Goal: Task Accomplishment & Management: Use online tool/utility

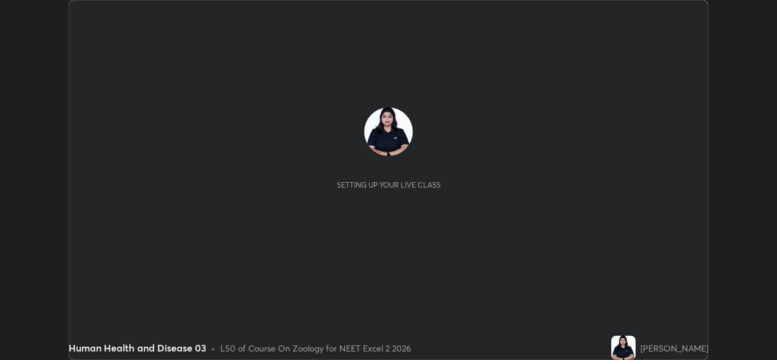
scroll to position [360, 776]
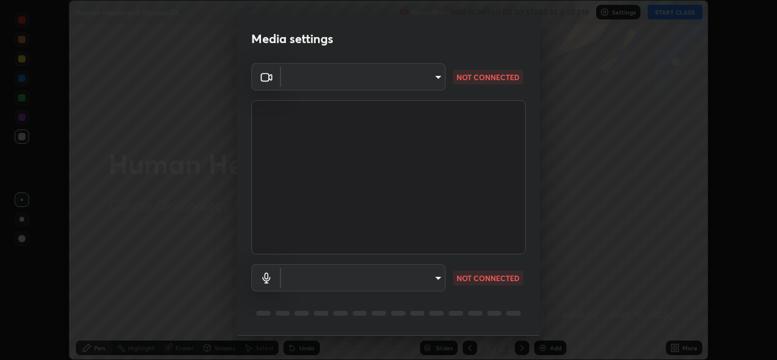
type input "d5dd4d4f0ad50d578cabb58e37a21e958f8cd01c412184e56a13254a0c40bdc7"
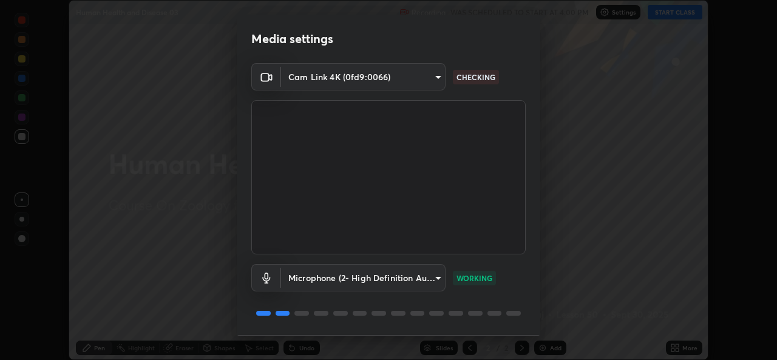
scroll to position [38, 0]
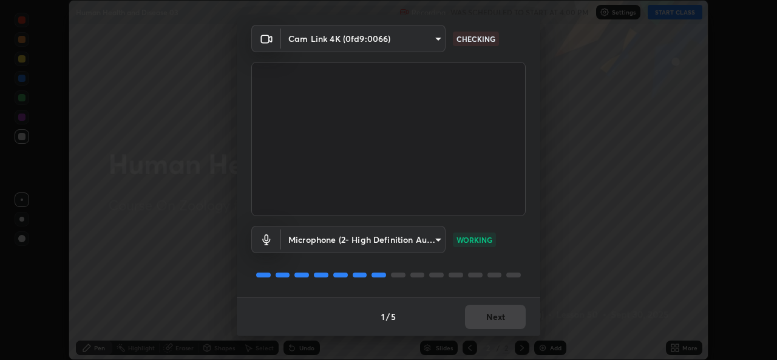
click at [440, 243] on body "Erase all Human Health and Disease 03 Recording WAS SCHEDULED TO START AT 4:00 …" at bounding box center [388, 180] width 777 height 360
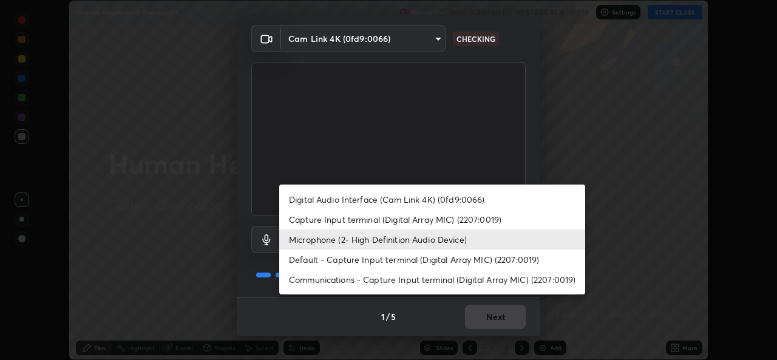
click at [423, 266] on li "Default - Capture Input terminal (Digital Array MIC) (2207:0019)" at bounding box center [432, 259] width 306 height 20
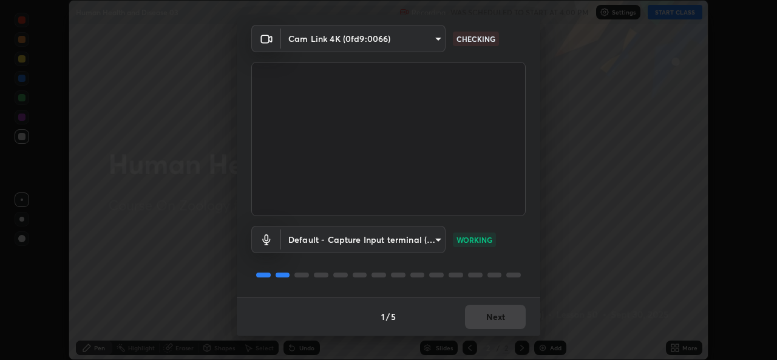
click at [443, 237] on body "Erase all Human Health and Disease 03 Recording WAS SCHEDULED TO START AT 4:00 …" at bounding box center [388, 180] width 777 height 360
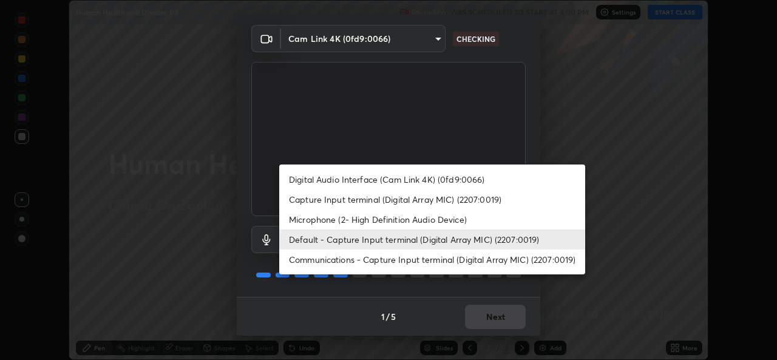
click at [368, 316] on div at bounding box center [388, 180] width 777 height 360
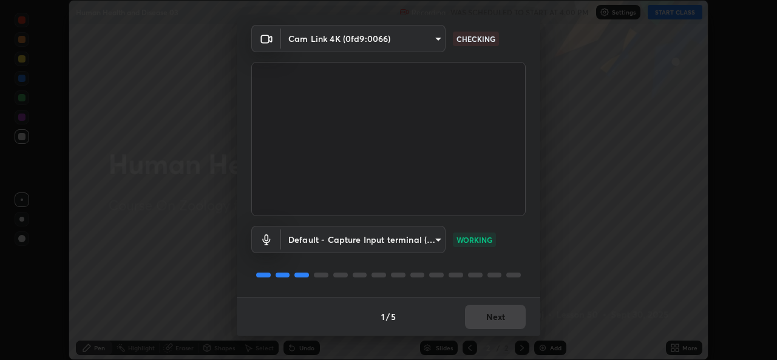
click at [440, 237] on body "Erase all Human Health and Disease 03 Recording WAS SCHEDULED TO START AT 4:00 …" at bounding box center [388, 180] width 777 height 360
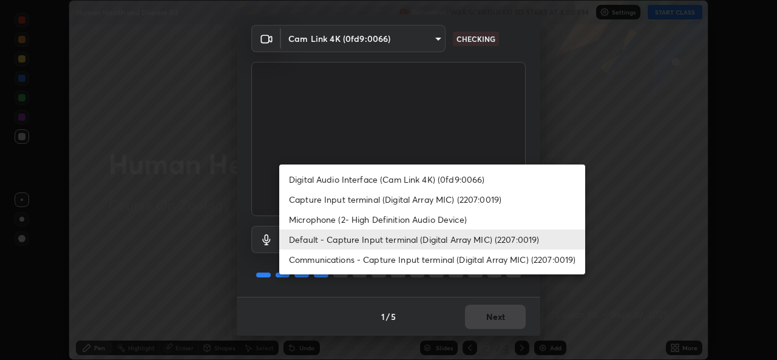
click at [400, 221] on li "Microphone (2- High Definition Audio Device)" at bounding box center [432, 219] width 306 height 20
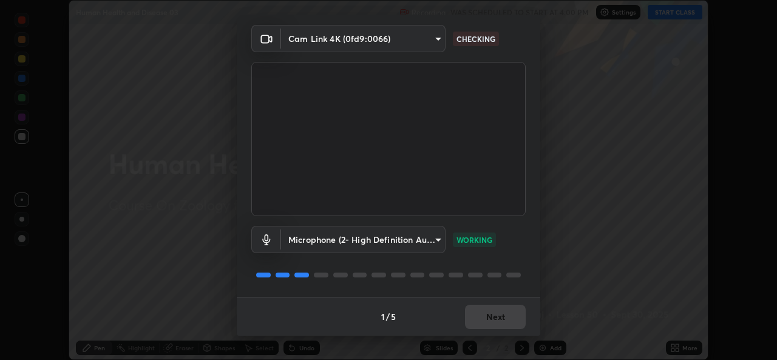
click at [502, 314] on div "1 / 5 Next" at bounding box center [388, 316] width 303 height 39
click at [441, 242] on body "Erase all Human Health and Disease 03 Recording WAS SCHEDULED TO START AT 4:00 …" at bounding box center [388, 180] width 777 height 360
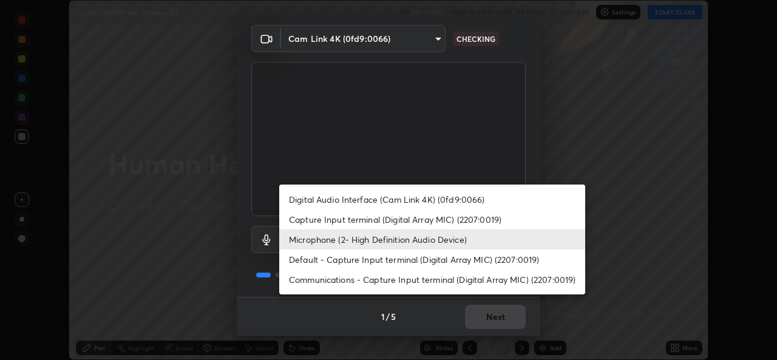
click at [424, 263] on li "Default - Capture Input terminal (Digital Array MIC) (2207:0019)" at bounding box center [432, 259] width 306 height 20
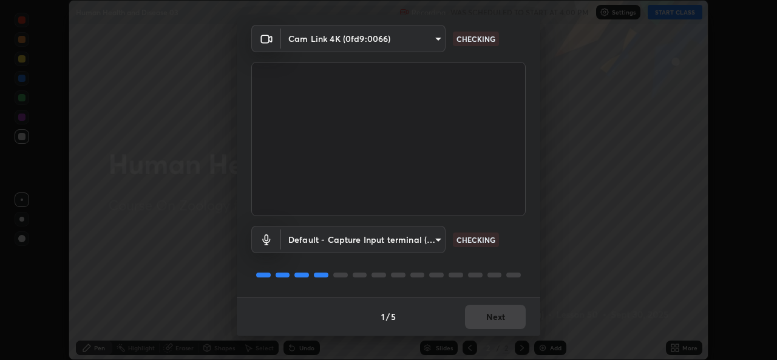
click at [438, 45] on body "Erase all Human Health and Disease 03 Recording WAS SCHEDULED TO START AT 4:00 …" at bounding box center [388, 180] width 777 height 360
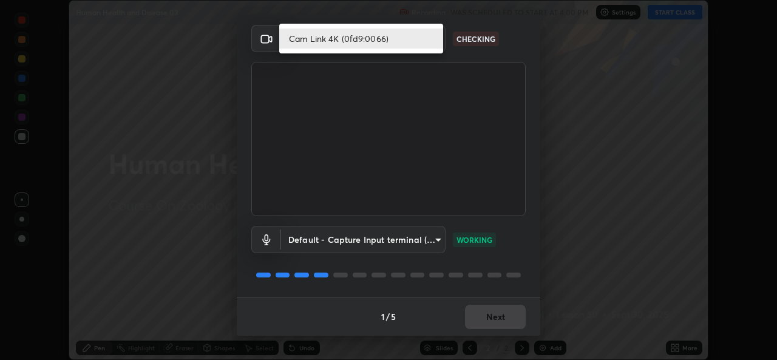
click at [429, 41] on li "Cam Link 4K (0fd9:0066)" at bounding box center [361, 39] width 164 height 20
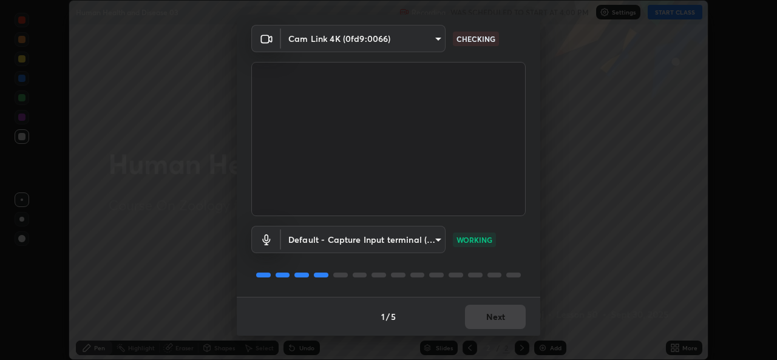
click at [436, 242] on body "Erase all Human Health and Disease 03 Recording WAS SCHEDULED TO START AT 4:00 …" at bounding box center [388, 180] width 777 height 360
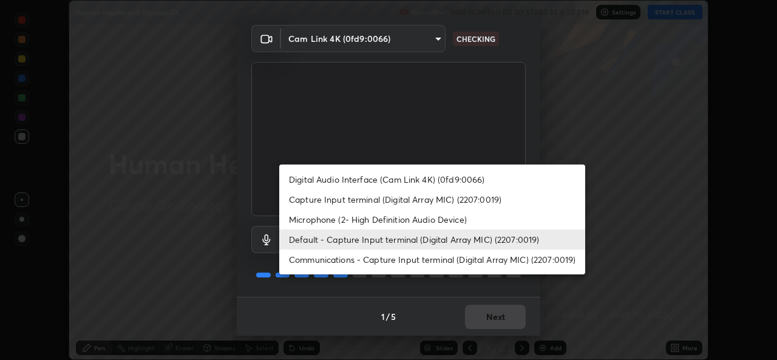
click at [431, 240] on li "Default - Capture Input terminal (Digital Array MIC) (2207:0019)" at bounding box center [432, 239] width 306 height 20
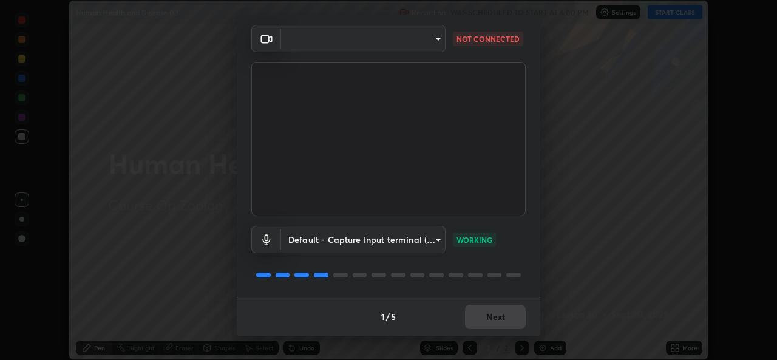
click at [294, 39] on body "Erase all Human Health and Disease 03 Recording WAS SCHEDULED TO START AT 4:00 …" at bounding box center [388, 180] width 777 height 360
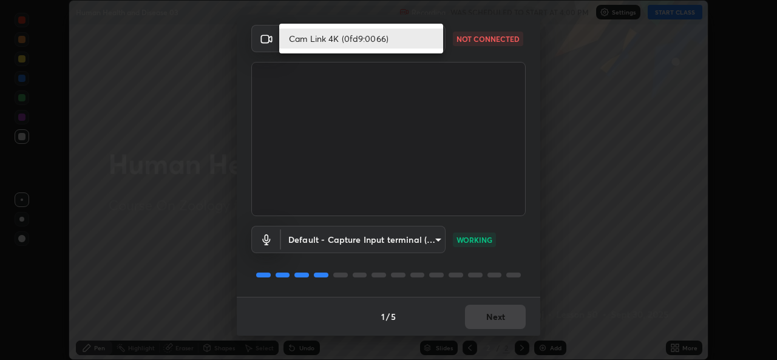
click at [309, 41] on li "Cam Link 4K (0fd9:0066)" at bounding box center [361, 39] width 164 height 20
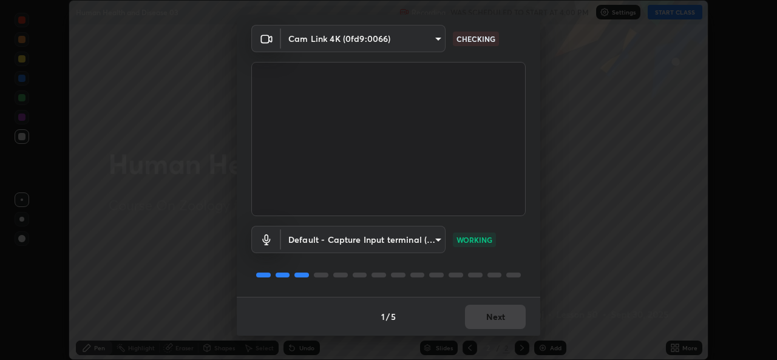
click at [413, 238] on body "Erase all Human Health and Disease 03 Recording WAS SCHEDULED TO START AT 4:00 …" at bounding box center [388, 180] width 777 height 360
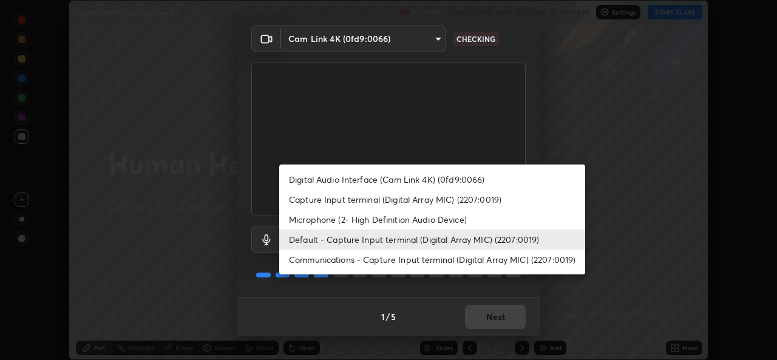
click at [333, 218] on li "Microphone (2- High Definition Audio Device)" at bounding box center [432, 219] width 306 height 20
type input "36cd9f89a23acff87b04cca3604351d0b29241054667b16386bdc59ab177bbc1"
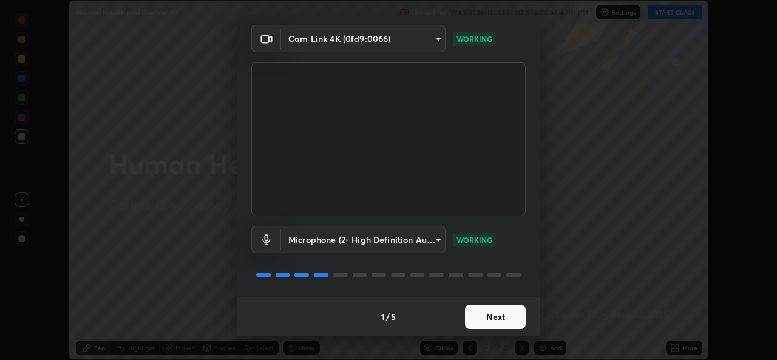
click at [482, 313] on button "Next" at bounding box center [495, 317] width 61 height 24
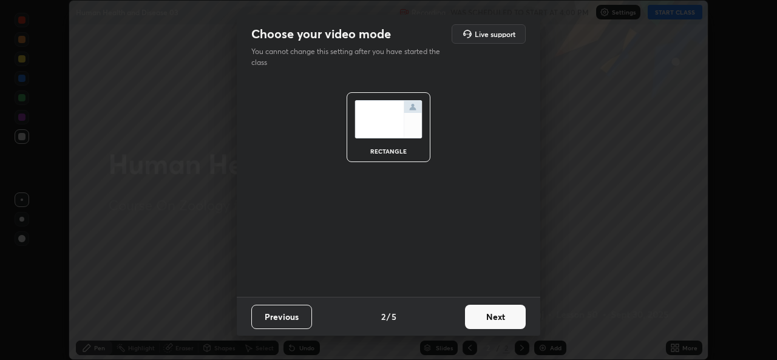
click at [487, 315] on button "Next" at bounding box center [495, 317] width 61 height 24
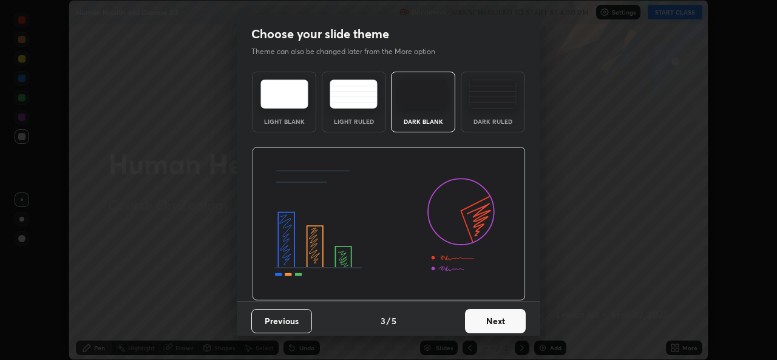
click at [493, 320] on button "Next" at bounding box center [495, 321] width 61 height 24
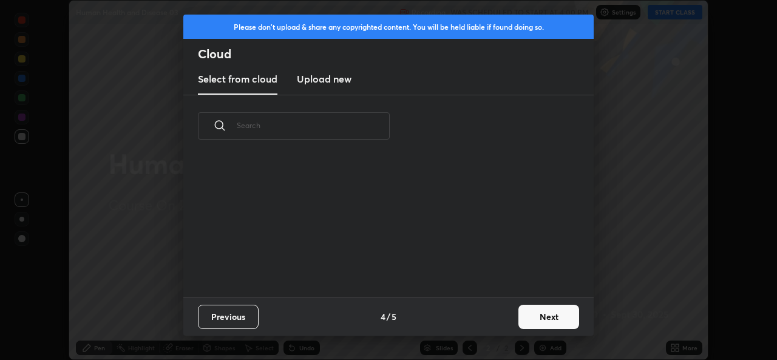
scroll to position [4, 7]
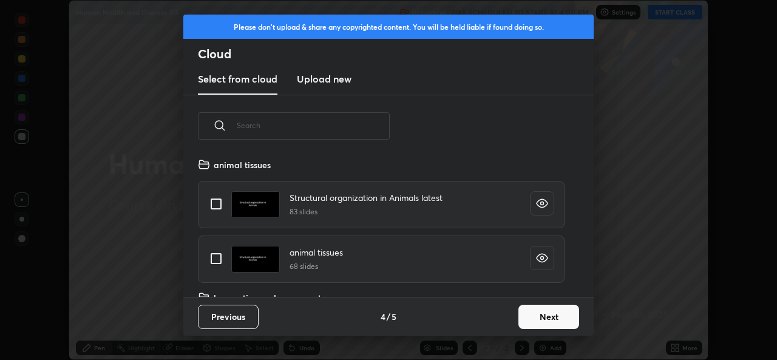
click at [539, 319] on button "Next" at bounding box center [548, 317] width 61 height 24
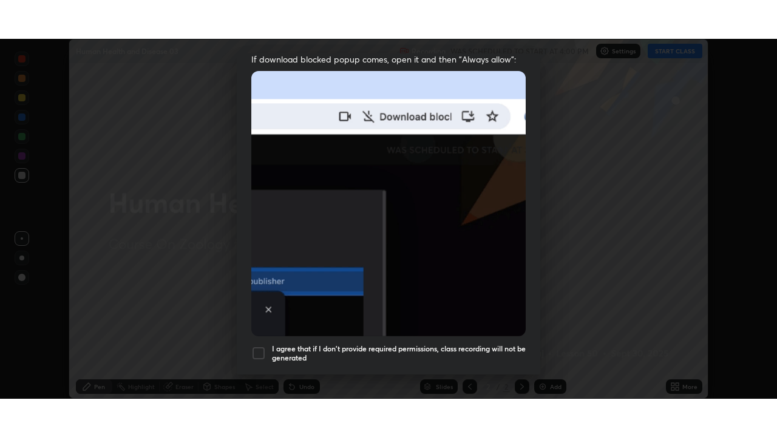
scroll to position [286, 0]
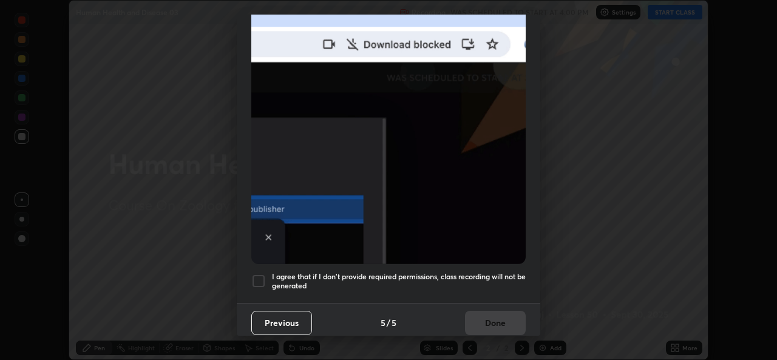
click at [257, 276] on div at bounding box center [258, 281] width 15 height 15
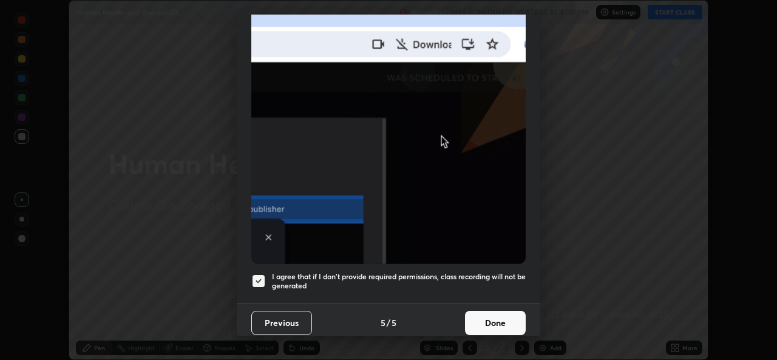
click at [501, 318] on button "Done" at bounding box center [495, 323] width 61 height 24
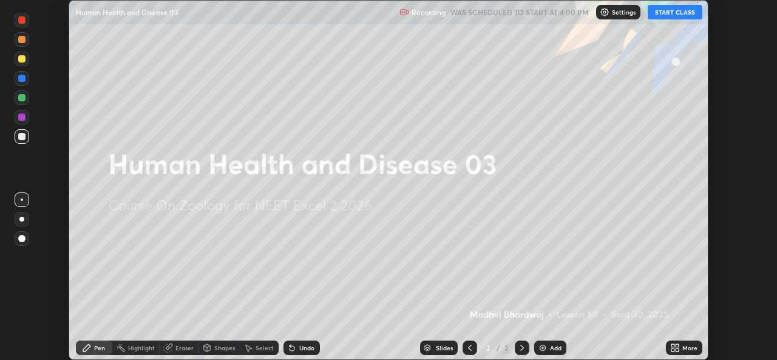
click at [666, 14] on button "START CLASS" at bounding box center [674, 12] width 55 height 15
click at [678, 344] on icon at bounding box center [676, 345] width 3 height 3
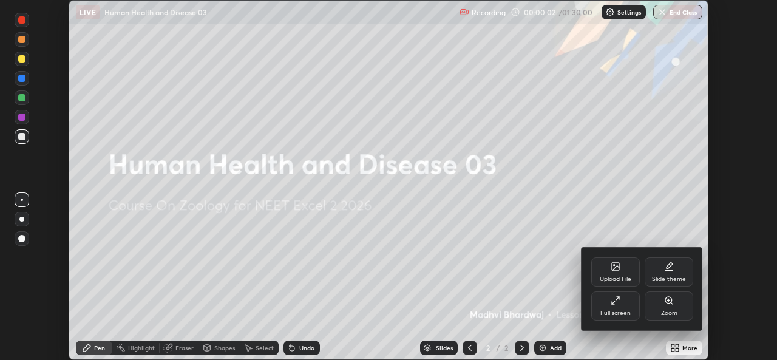
click at [619, 306] on div "Full screen" at bounding box center [615, 305] width 49 height 29
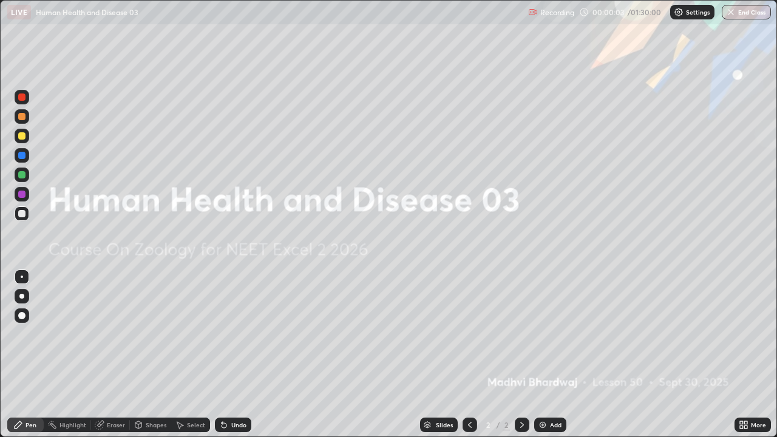
scroll to position [437, 777]
click at [558, 359] on div "Add" at bounding box center [556, 425] width 12 height 6
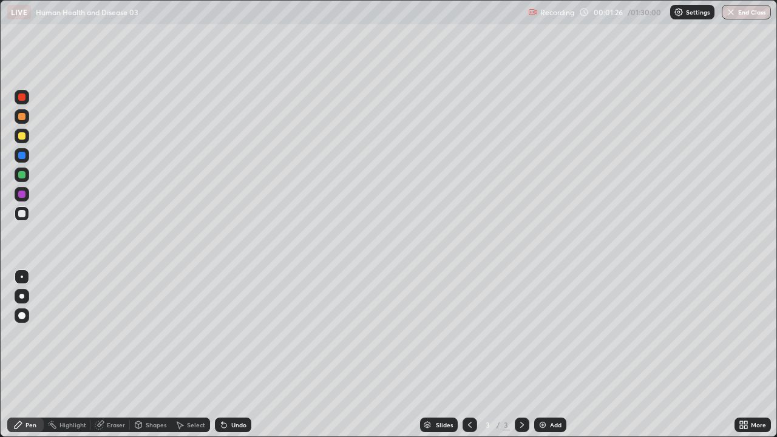
click at [27, 100] on div at bounding box center [22, 97] width 15 height 15
click at [21, 215] on div at bounding box center [21, 213] width 7 height 7
click at [22, 137] on div at bounding box center [21, 135] width 7 height 7
click at [111, 359] on div "Eraser" at bounding box center [110, 424] width 39 height 15
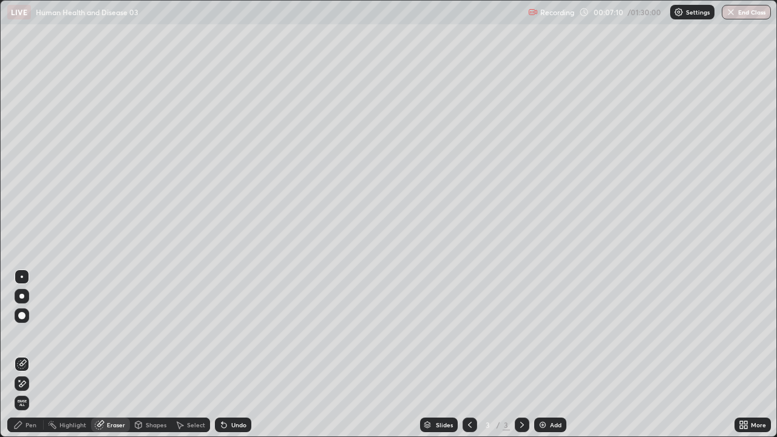
click at [31, 359] on div "Pen" at bounding box center [30, 425] width 11 height 6
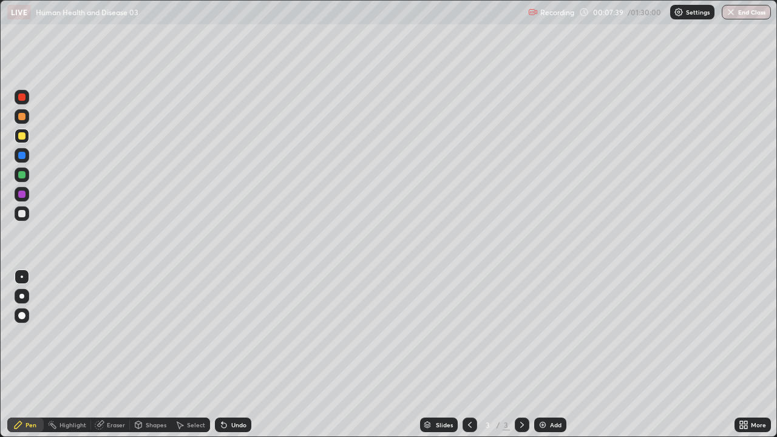
click at [26, 98] on div at bounding box center [22, 97] width 15 height 15
click at [27, 215] on div at bounding box center [22, 213] width 15 height 15
click at [22, 141] on div at bounding box center [22, 136] width 15 height 15
click at [24, 217] on div at bounding box center [21, 213] width 7 height 7
click at [233, 359] on div "Undo" at bounding box center [238, 425] width 15 height 6
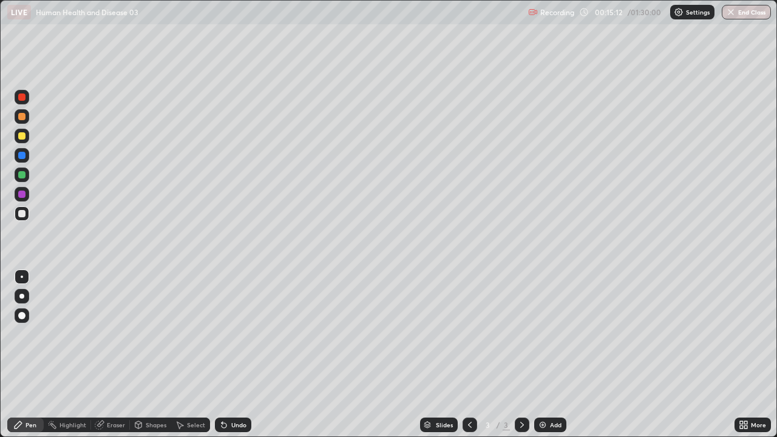
click at [555, 359] on div "Add" at bounding box center [550, 424] width 32 height 15
click at [27, 114] on div at bounding box center [22, 116] width 15 height 15
click at [25, 217] on div at bounding box center [22, 213] width 15 height 15
click at [27, 134] on div at bounding box center [22, 136] width 15 height 15
click at [521, 359] on icon at bounding box center [522, 425] width 10 height 10
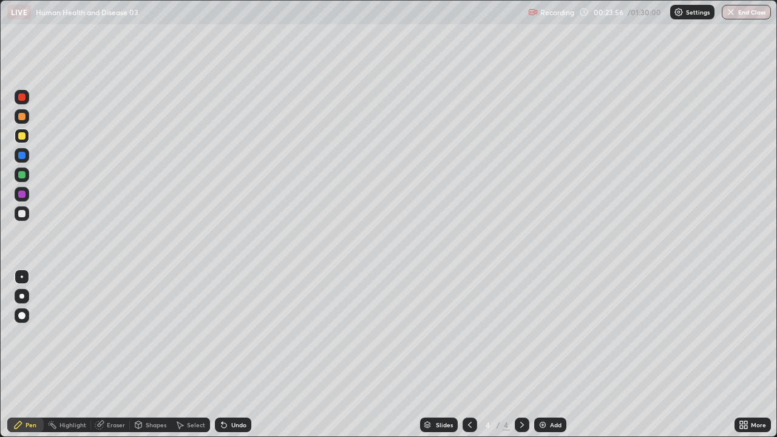
click at [550, 359] on div "Add" at bounding box center [556, 425] width 12 height 6
click at [555, 359] on div "Add" at bounding box center [550, 424] width 32 height 15
click at [22, 214] on div at bounding box center [21, 213] width 7 height 7
click at [27, 137] on div at bounding box center [22, 136] width 15 height 15
click at [26, 216] on div at bounding box center [22, 213] width 15 height 15
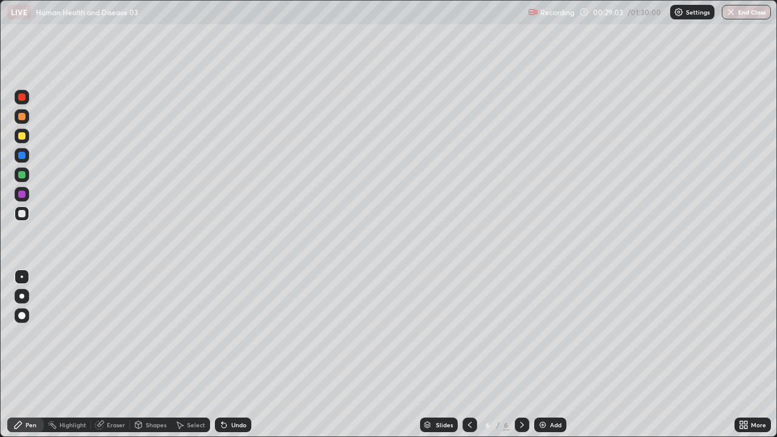
click at [109, 359] on div "Eraser" at bounding box center [116, 425] width 18 height 6
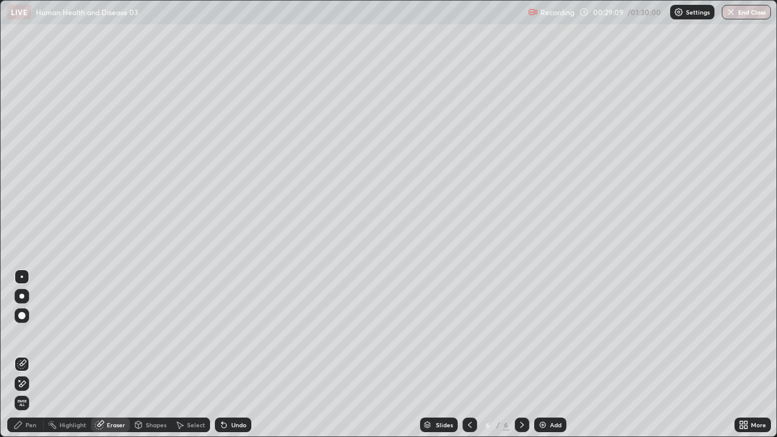
click at [29, 359] on div "Pen" at bounding box center [25, 424] width 36 height 15
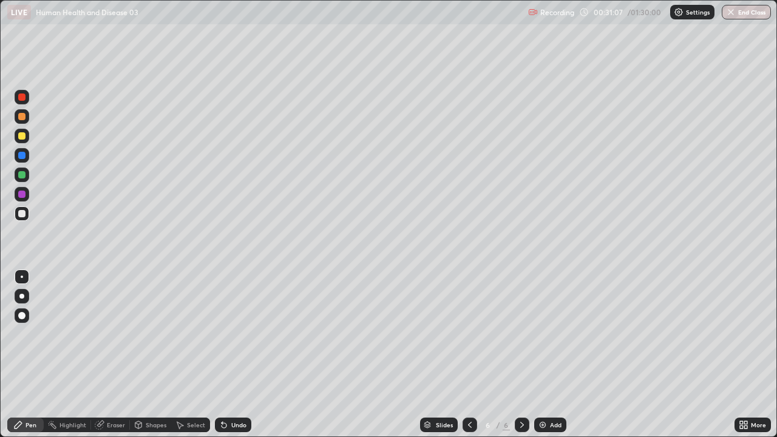
click at [558, 359] on div "Add" at bounding box center [556, 425] width 12 height 6
click at [28, 137] on div at bounding box center [22, 136] width 15 height 15
click at [25, 220] on div at bounding box center [22, 213] width 15 height 15
click at [24, 215] on div at bounding box center [21, 213] width 7 height 7
click at [238, 359] on div "Undo" at bounding box center [238, 425] width 15 height 6
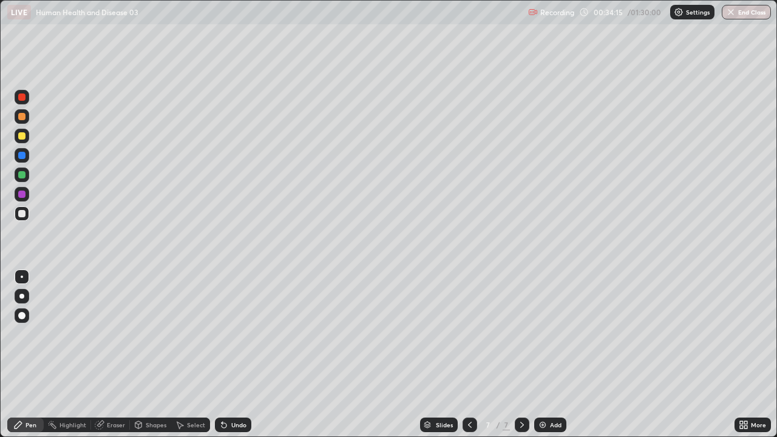
click at [234, 359] on div "Undo" at bounding box center [233, 424] width 36 height 15
click at [238, 359] on div "Undo" at bounding box center [238, 425] width 15 height 6
click at [244, 359] on div "Undo" at bounding box center [233, 424] width 36 height 15
click at [25, 174] on div at bounding box center [21, 174] width 7 height 7
click at [29, 140] on div at bounding box center [22, 135] width 15 height 19
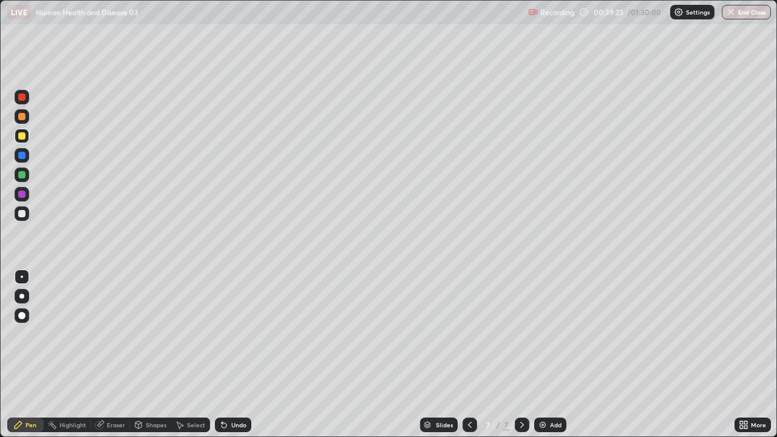
click at [554, 359] on div "Add" at bounding box center [556, 425] width 12 height 6
click at [27, 220] on div at bounding box center [22, 213] width 15 height 19
click at [27, 139] on div at bounding box center [22, 136] width 15 height 15
click at [112, 359] on div "Eraser" at bounding box center [116, 425] width 18 height 6
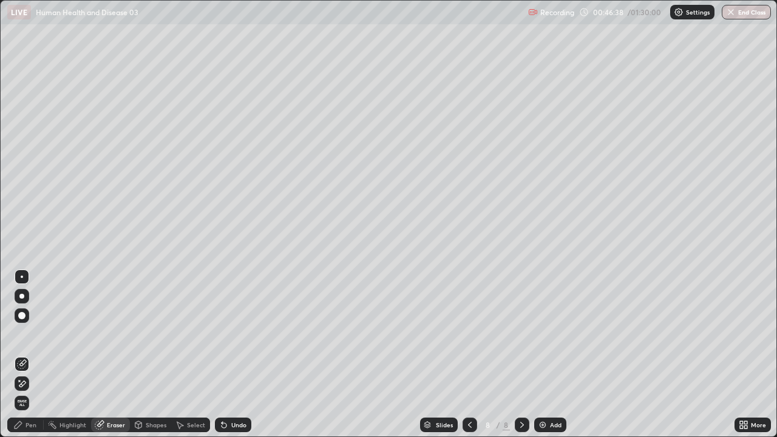
click at [25, 359] on div "Pen" at bounding box center [25, 424] width 36 height 15
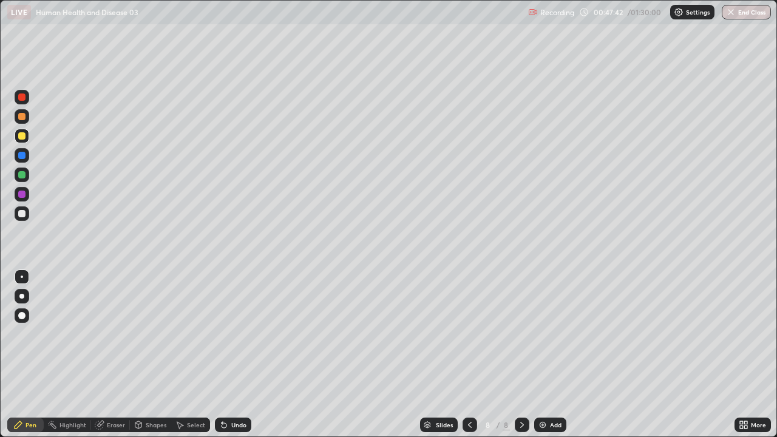
click at [24, 218] on div at bounding box center [22, 213] width 15 height 15
click at [232, 359] on div "Undo" at bounding box center [238, 425] width 15 height 6
click at [552, 359] on div "Add" at bounding box center [556, 425] width 12 height 6
click at [21, 132] on div at bounding box center [22, 136] width 15 height 15
click at [22, 214] on div at bounding box center [21, 213] width 7 height 7
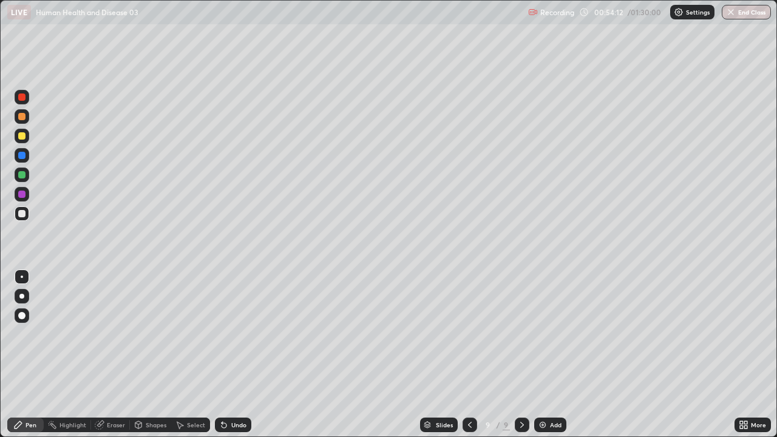
click at [563, 359] on div "Add" at bounding box center [550, 424] width 32 height 15
click at [22, 136] on div at bounding box center [21, 135] width 7 height 7
click at [473, 359] on div at bounding box center [469, 424] width 15 height 15
click at [541, 359] on div "Add" at bounding box center [550, 424] width 32 height 15
click at [555, 359] on div "Add" at bounding box center [556, 425] width 12 height 6
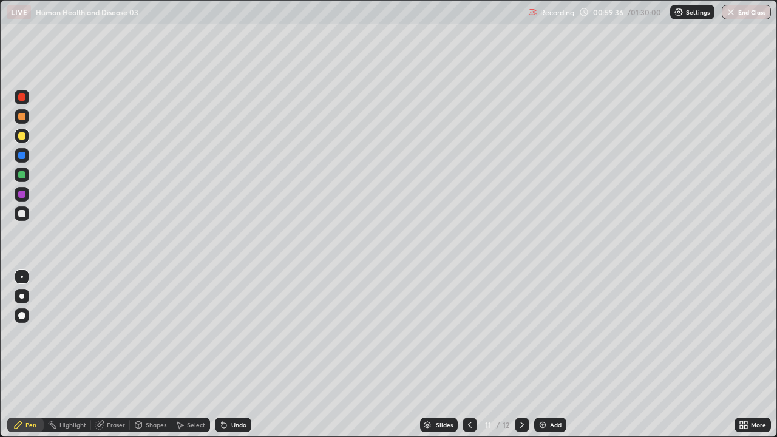
click at [25, 218] on div at bounding box center [22, 213] width 15 height 15
click at [550, 359] on div "Add" at bounding box center [550, 424] width 32 height 15
click at [22, 137] on div at bounding box center [21, 135] width 7 height 7
click at [28, 217] on div at bounding box center [22, 213] width 15 height 15
click at [249, 359] on div "Undo" at bounding box center [233, 424] width 36 height 15
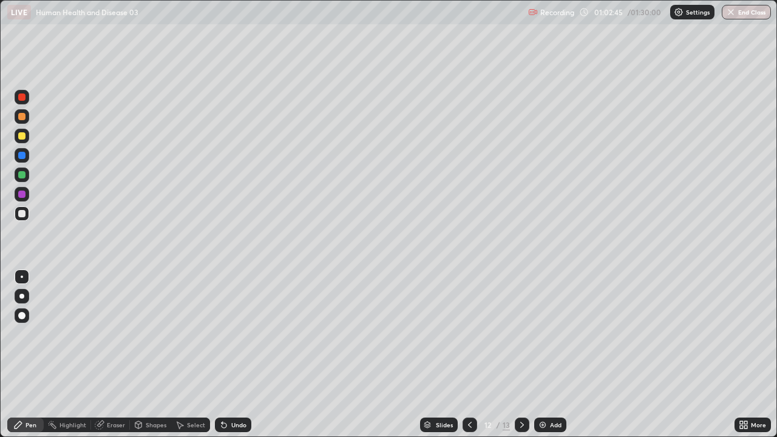
click at [248, 359] on div "Undo" at bounding box center [233, 424] width 36 height 15
click at [237, 359] on div "Undo" at bounding box center [238, 425] width 15 height 6
click at [248, 359] on div "Undo" at bounding box center [233, 424] width 36 height 15
click at [22, 137] on div at bounding box center [21, 135] width 7 height 7
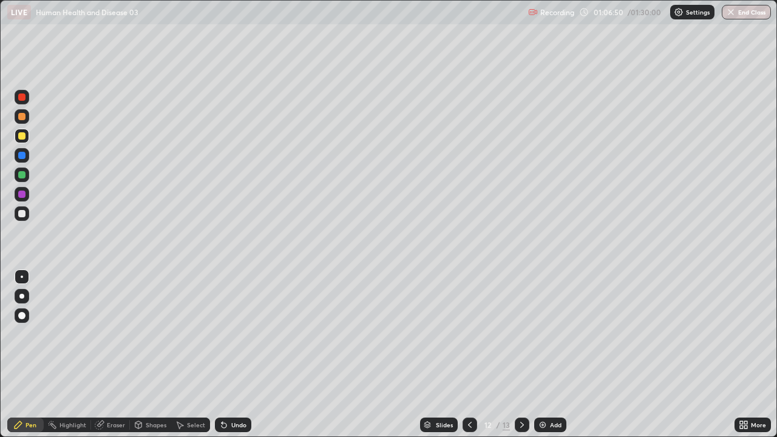
click at [550, 359] on div "Add" at bounding box center [550, 424] width 32 height 15
click at [25, 218] on div at bounding box center [22, 213] width 15 height 15
click at [27, 220] on div at bounding box center [22, 213] width 15 height 19
click at [30, 197] on div at bounding box center [21, 193] width 19 height 19
click at [242, 359] on div "Undo" at bounding box center [238, 425] width 15 height 6
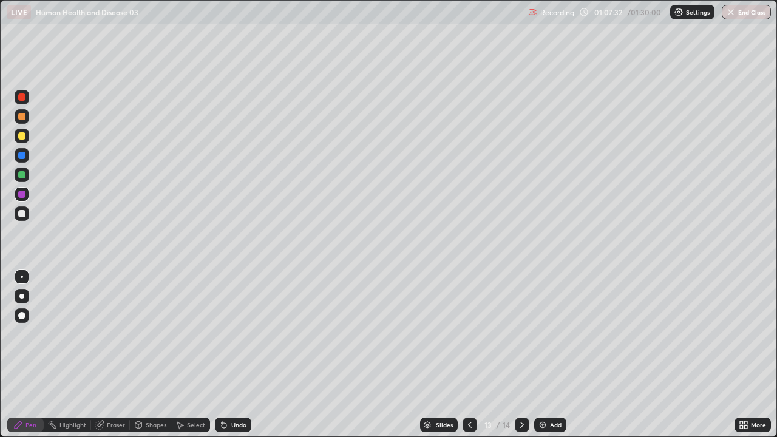
click at [241, 359] on div "Undo" at bounding box center [238, 425] width 15 height 6
click at [23, 134] on div at bounding box center [21, 135] width 7 height 7
click at [25, 104] on div at bounding box center [22, 97] width 15 height 15
click at [26, 136] on div at bounding box center [22, 136] width 15 height 15
click at [28, 211] on div at bounding box center [22, 213] width 15 height 15
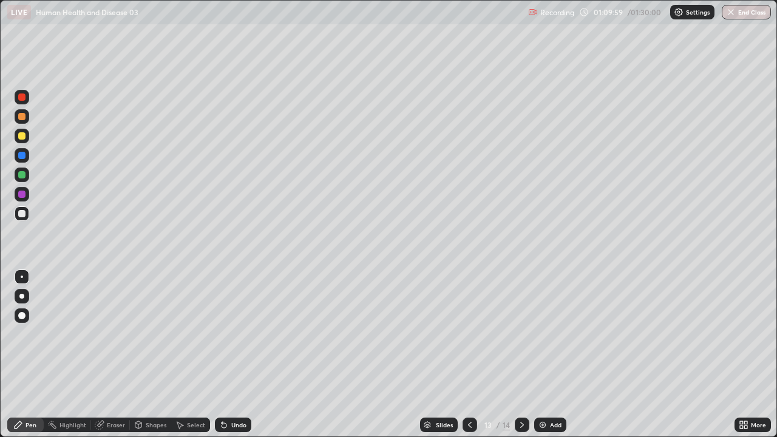
click at [22, 137] on div at bounding box center [21, 135] width 7 height 7
click at [563, 359] on div "Add" at bounding box center [550, 424] width 32 height 15
click at [113, 359] on div "Eraser" at bounding box center [116, 425] width 18 height 6
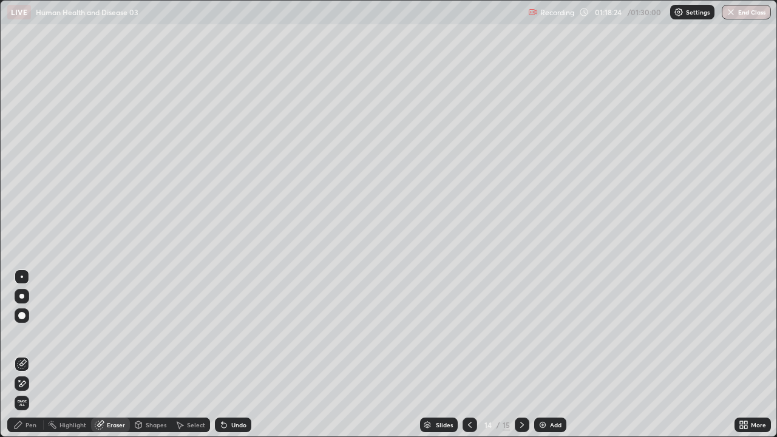
click at [32, 359] on div "Pen" at bounding box center [30, 425] width 11 height 6
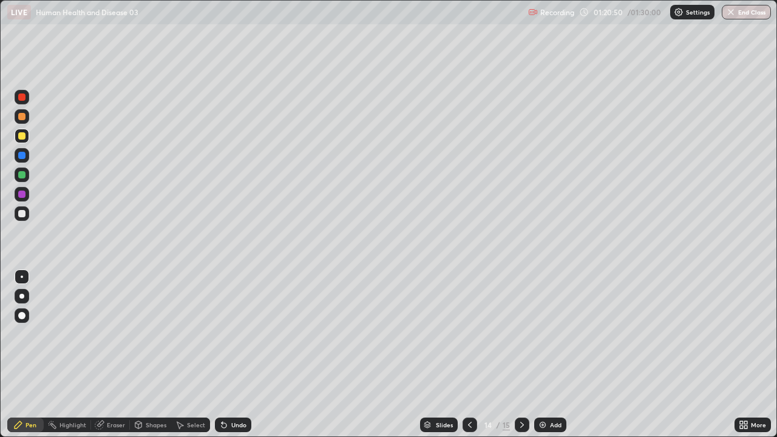
click at [737, 18] on button "End Class" at bounding box center [746, 12] width 49 height 15
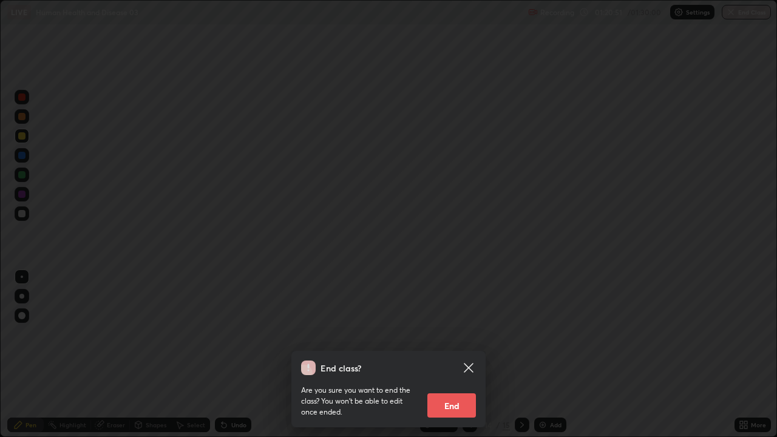
click at [469, 359] on button "End" at bounding box center [451, 405] width 49 height 24
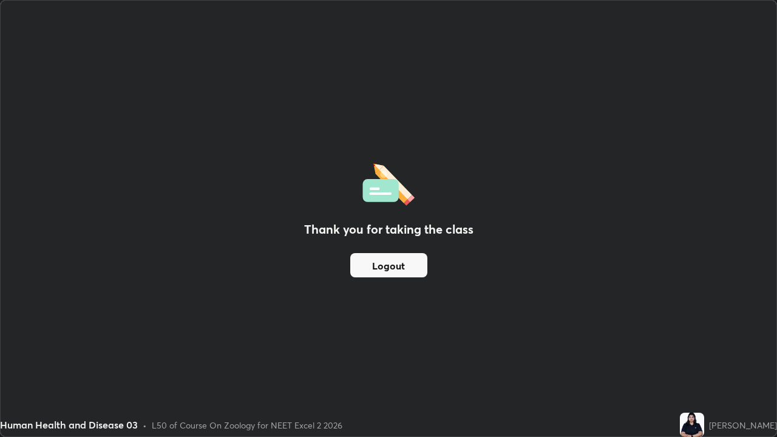
click at [385, 261] on button "Logout" at bounding box center [388, 265] width 77 height 24
click at [393, 258] on button "Logout" at bounding box center [388, 265] width 77 height 24
